Goal: Navigation & Orientation: Find specific page/section

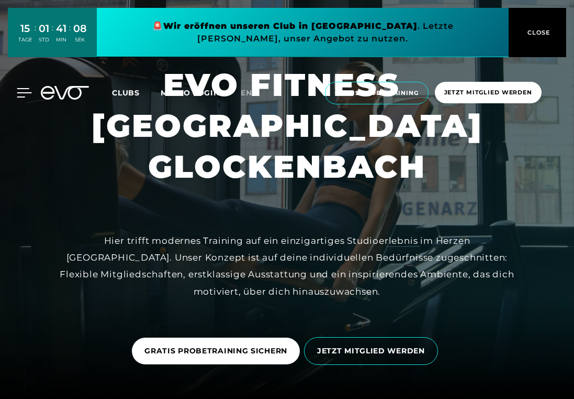
click at [23, 89] on icon at bounding box center [24, 93] width 15 height 8
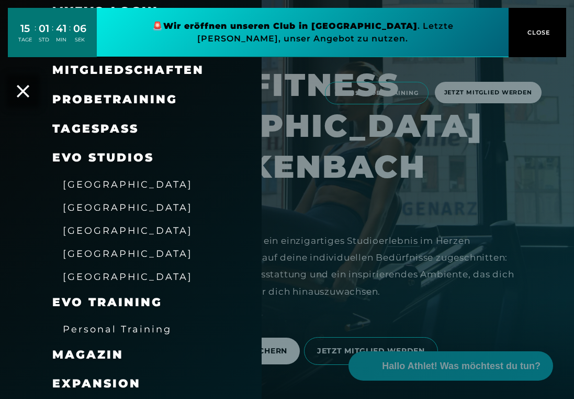
scroll to position [61, 0]
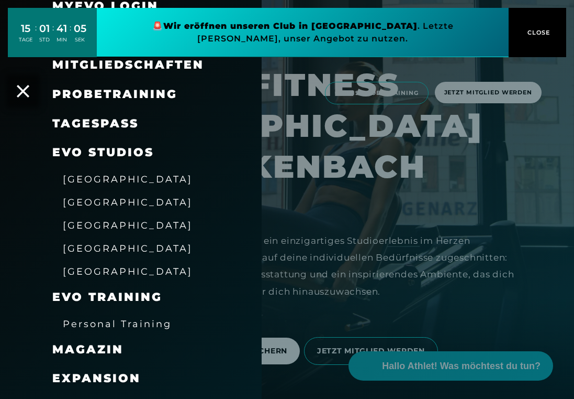
click at [116, 178] on span "[GEOGRAPHIC_DATA]" at bounding box center [128, 178] width 130 height 11
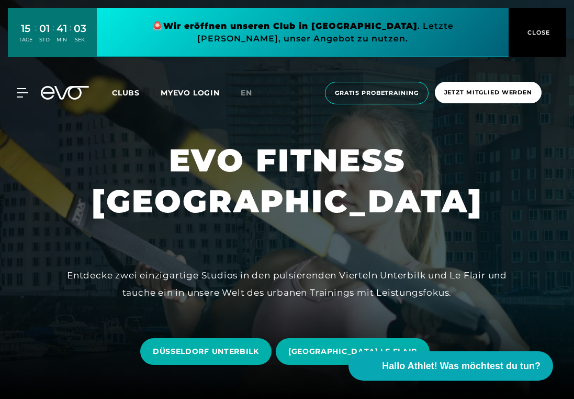
click at [534, 41] on button "CLOSE" at bounding box center [538, 32] width 58 height 49
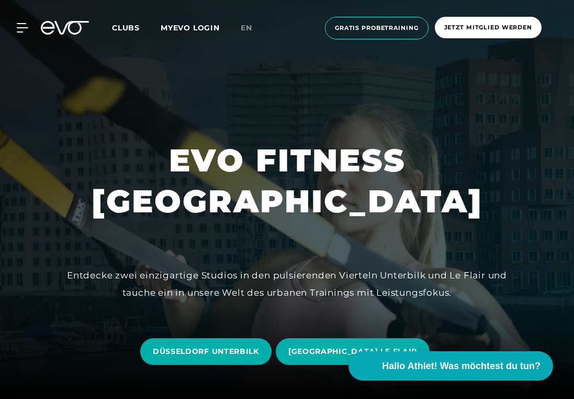
scroll to position [84, 0]
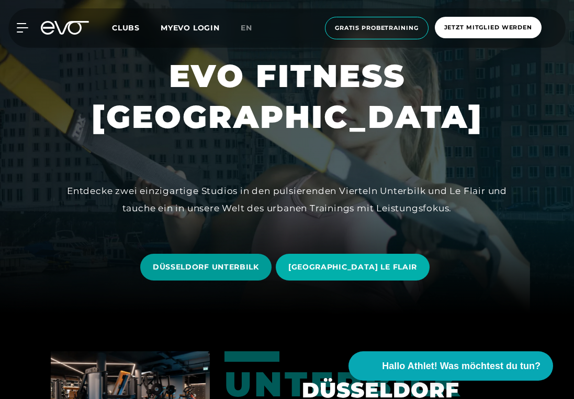
click at [256, 259] on span "DÜSSELDORF UNTERBILK" at bounding box center [205, 266] width 131 height 27
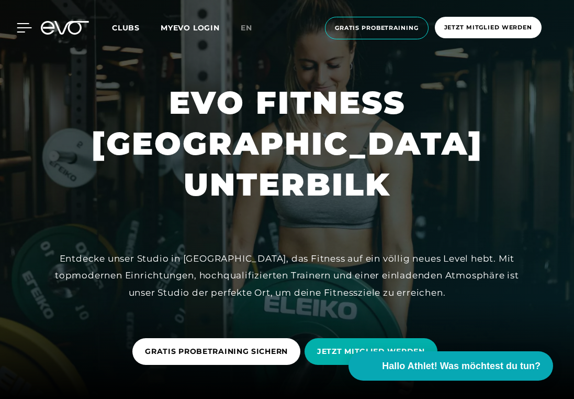
click at [23, 31] on icon at bounding box center [24, 27] width 15 height 9
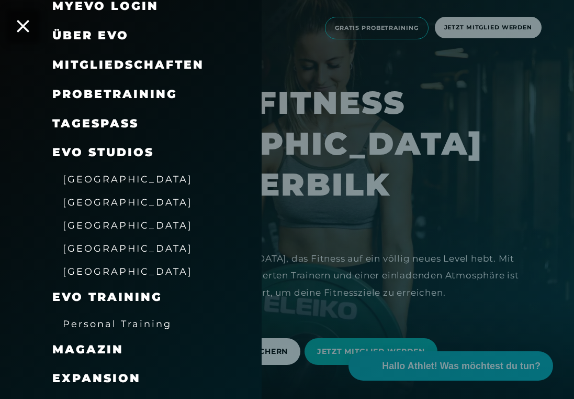
click at [125, 174] on span "[GEOGRAPHIC_DATA]" at bounding box center [128, 178] width 130 height 11
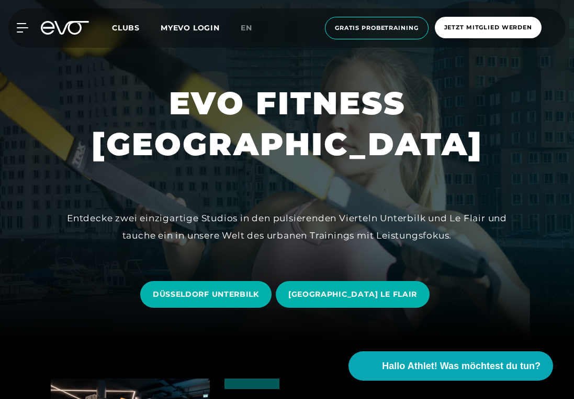
scroll to position [58, 0]
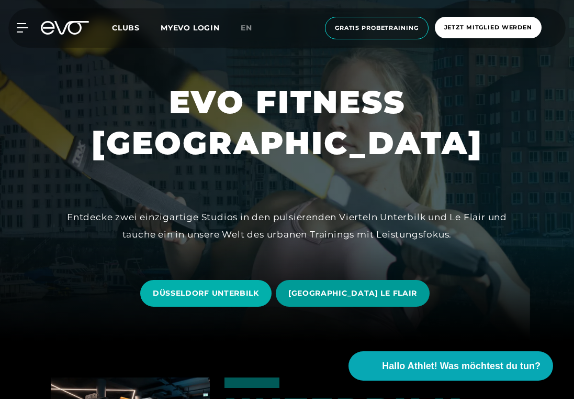
click at [356, 297] on span "[GEOGRAPHIC_DATA] LE FLAIR" at bounding box center [353, 293] width 129 height 11
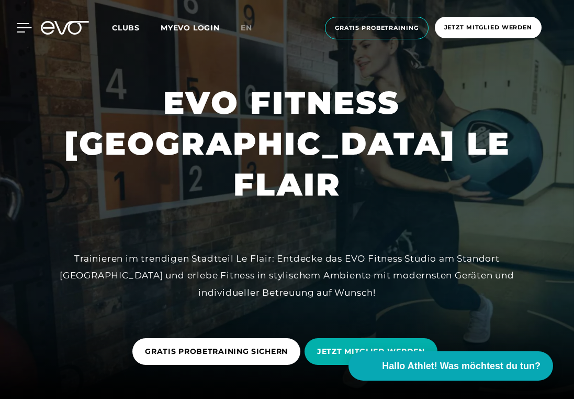
click at [24, 29] on icon at bounding box center [24, 27] width 15 height 9
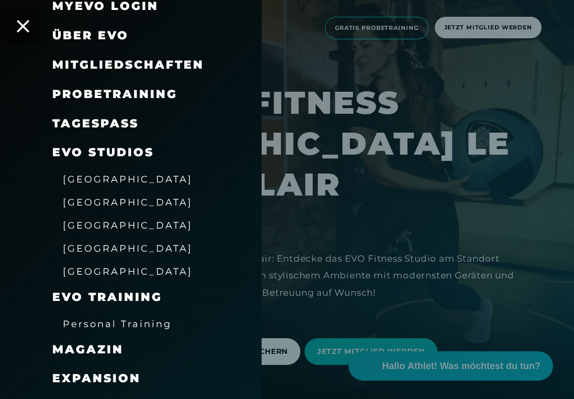
click at [79, 203] on span "[GEOGRAPHIC_DATA]" at bounding box center [128, 201] width 130 height 11
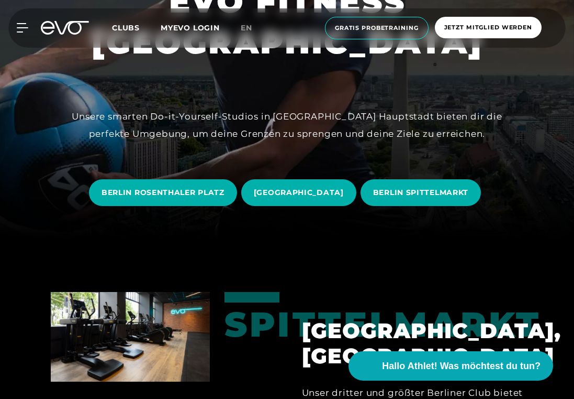
scroll to position [160, 0]
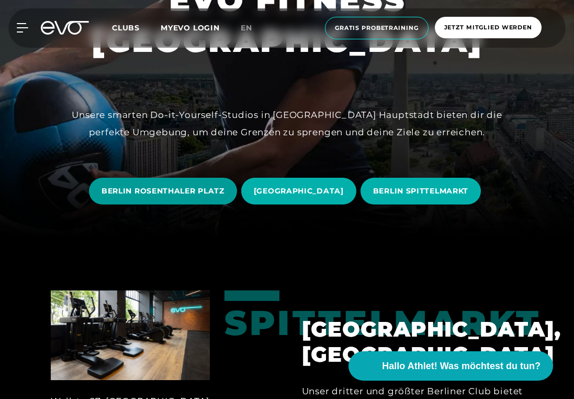
click at [192, 190] on span "BERLIN ROSENTHALER PLATZ" at bounding box center [163, 190] width 123 height 11
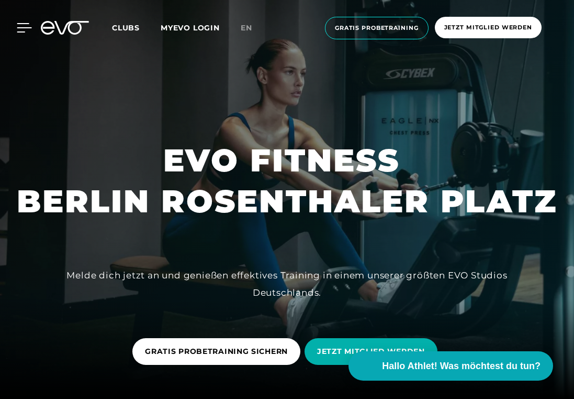
click at [25, 26] on icon at bounding box center [24, 27] width 15 height 9
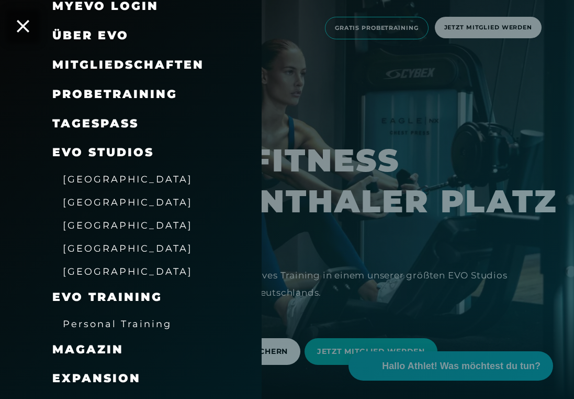
click at [93, 219] on span "[GEOGRAPHIC_DATA]" at bounding box center [128, 224] width 130 height 11
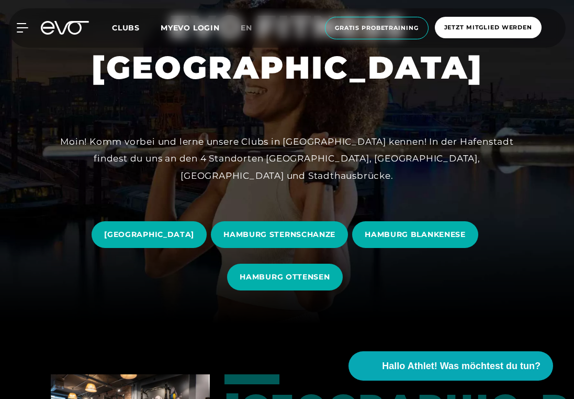
scroll to position [76, 0]
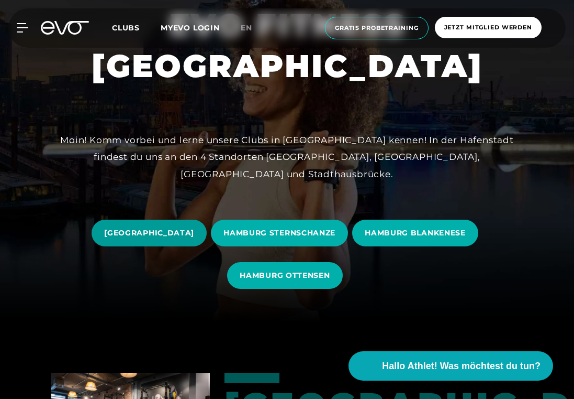
click at [194, 235] on span "[GEOGRAPHIC_DATA]" at bounding box center [149, 232] width 90 height 11
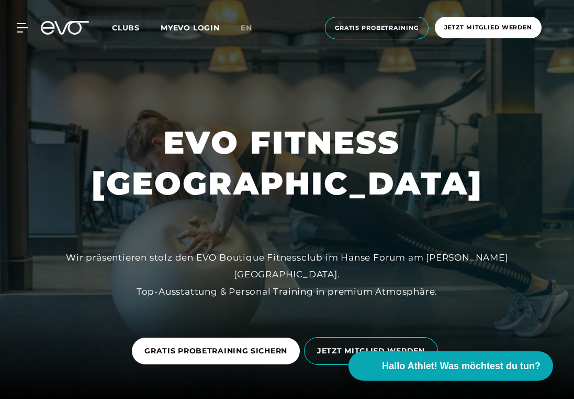
click at [23, 32] on div "MyEVO Login Über EVO Mitgliedschaften Probetraining TAGESPASS EVO Studios [GEOG…" at bounding box center [287, 27] width 570 height 39
click at [19, 28] on icon at bounding box center [24, 28] width 15 height 8
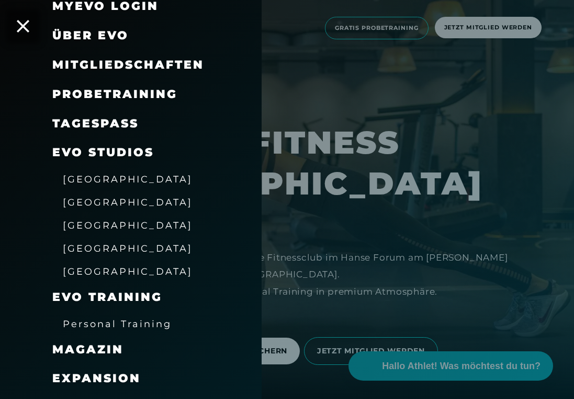
click at [93, 219] on span "[GEOGRAPHIC_DATA]" at bounding box center [128, 224] width 130 height 11
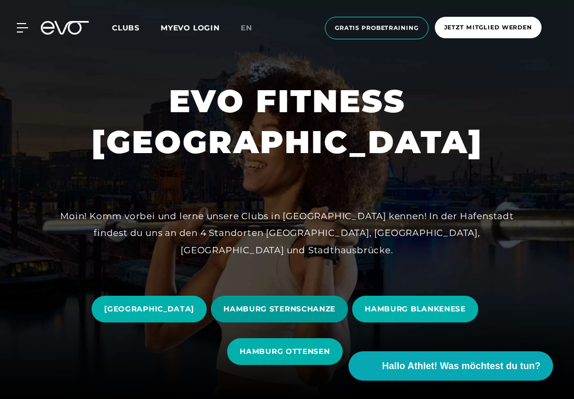
click at [293, 319] on span "HAMBURG STERNSCHANZE" at bounding box center [279, 308] width 137 height 27
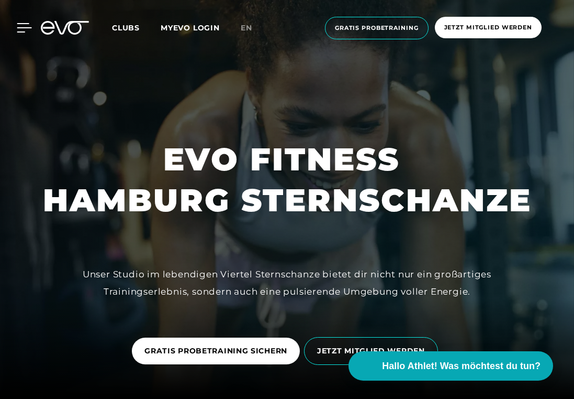
click at [14, 29] on div at bounding box center [16, 27] width 31 height 9
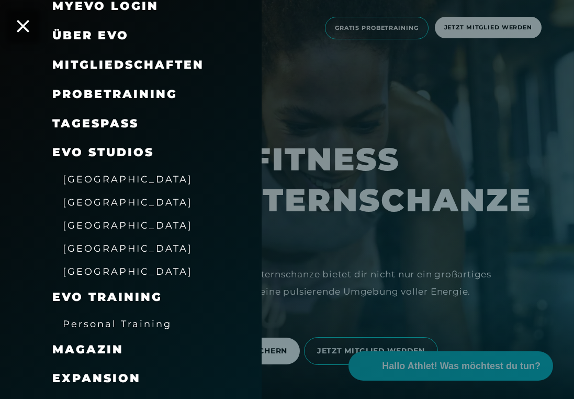
click at [98, 219] on span "[GEOGRAPHIC_DATA]" at bounding box center [128, 224] width 130 height 11
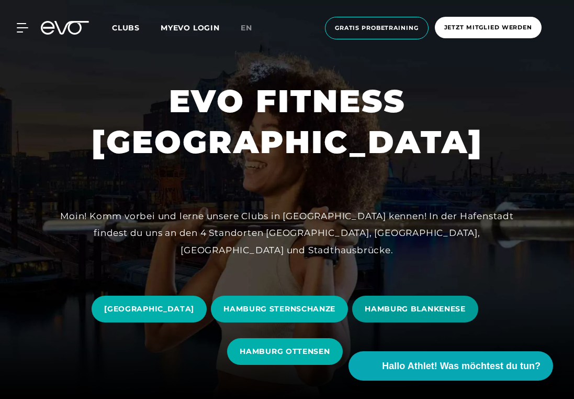
click at [407, 304] on span "HAMBURG BLANKENESE" at bounding box center [415, 308] width 101 height 11
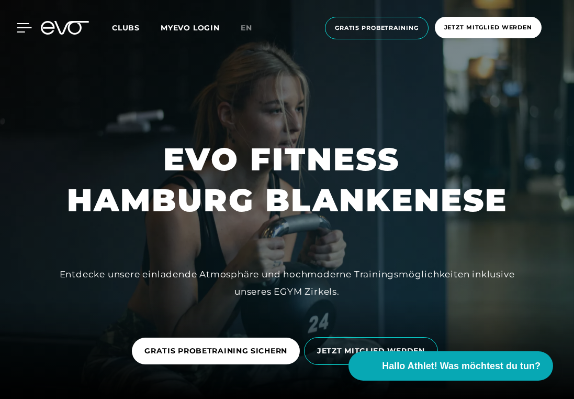
click at [20, 24] on icon at bounding box center [24, 28] width 15 height 8
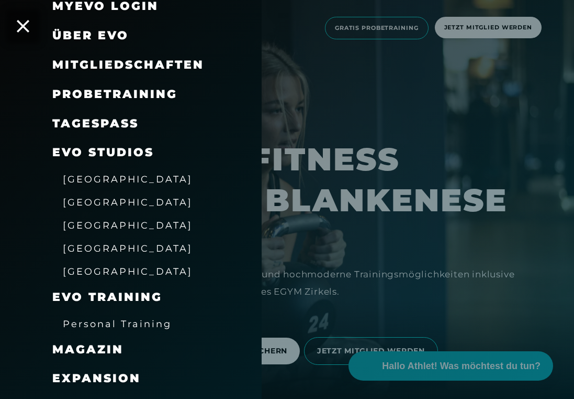
click at [106, 220] on span "[GEOGRAPHIC_DATA]" at bounding box center [128, 224] width 130 height 11
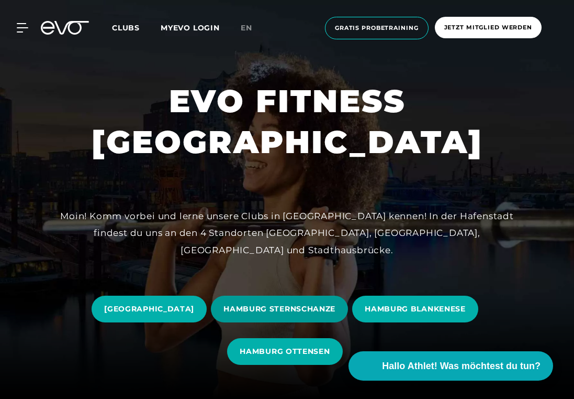
scroll to position [42, 0]
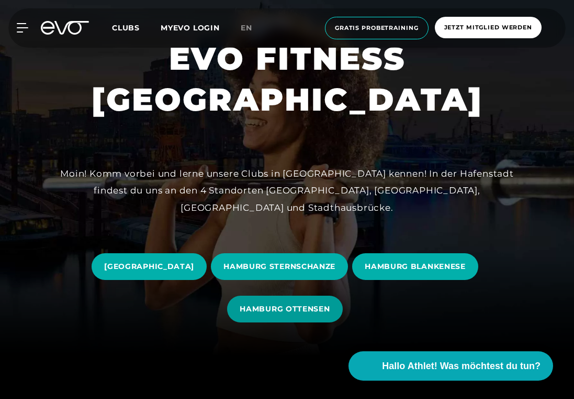
click at [324, 305] on span "HAMBURG OTTENSEN" at bounding box center [285, 308] width 90 height 11
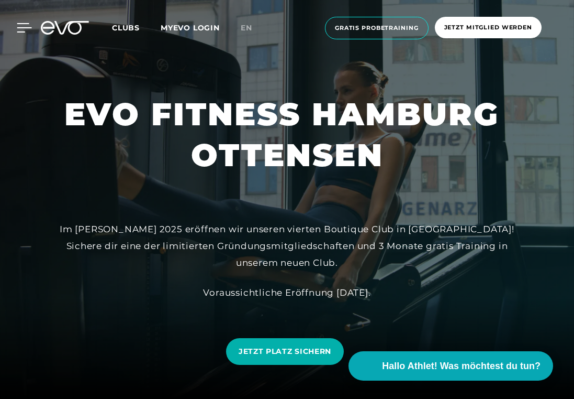
click at [13, 30] on div at bounding box center [16, 27] width 31 height 9
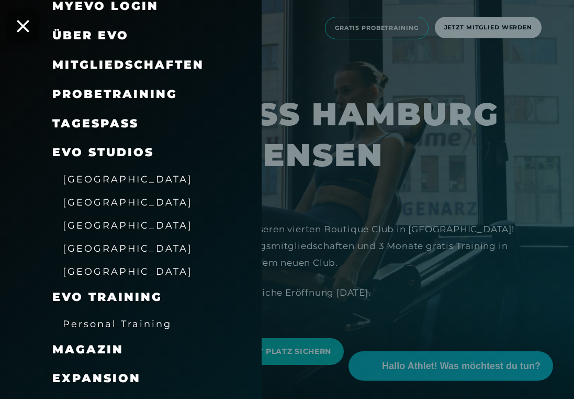
click at [111, 270] on span "[GEOGRAPHIC_DATA]" at bounding box center [128, 271] width 130 height 11
